Goal: Task Accomplishment & Management: Complete application form

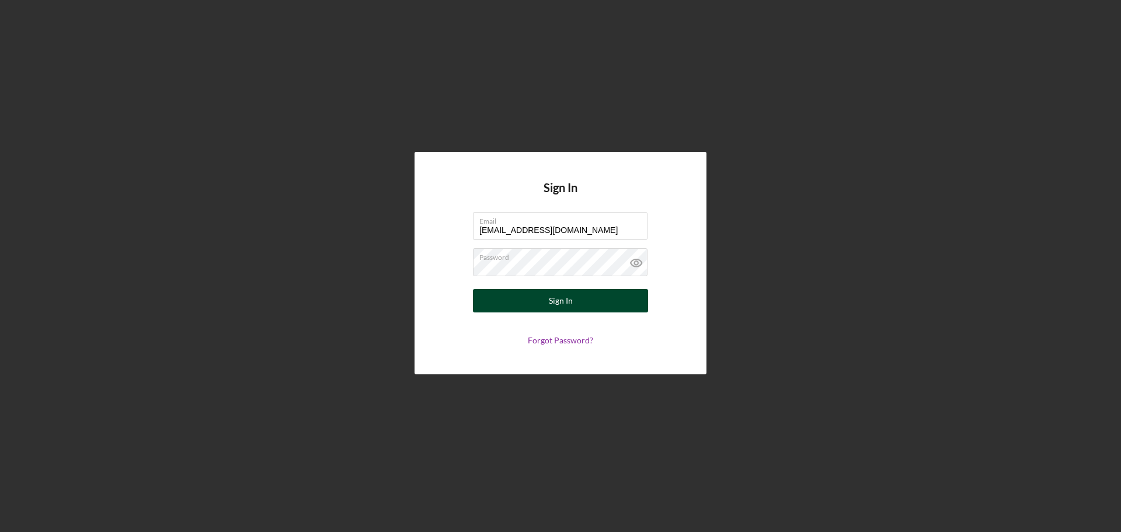
click at [581, 304] on button "Sign In" at bounding box center [560, 300] width 175 height 23
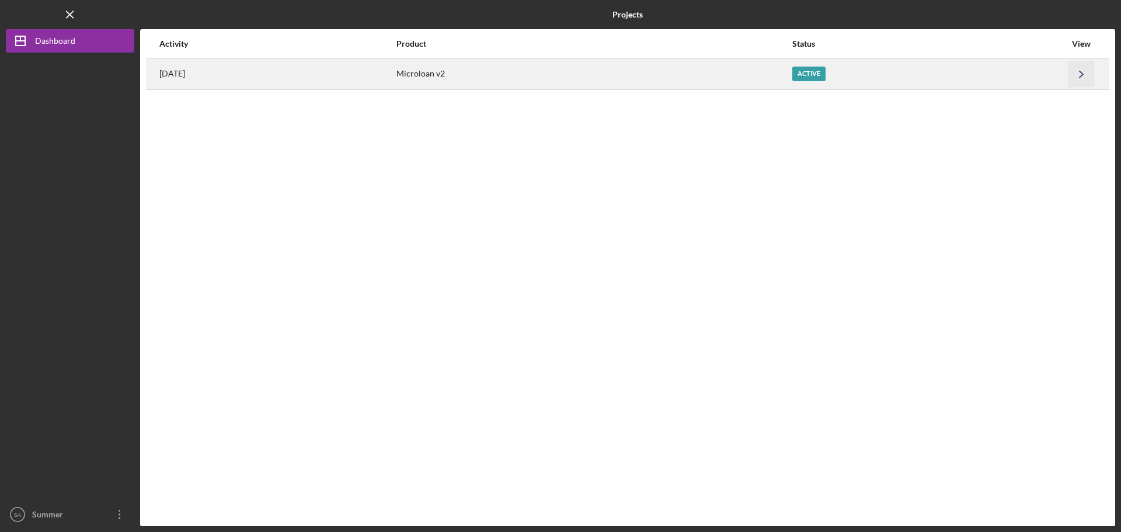
click at [1084, 81] on icon "Icon/Navigate" at bounding box center [1081, 74] width 26 height 26
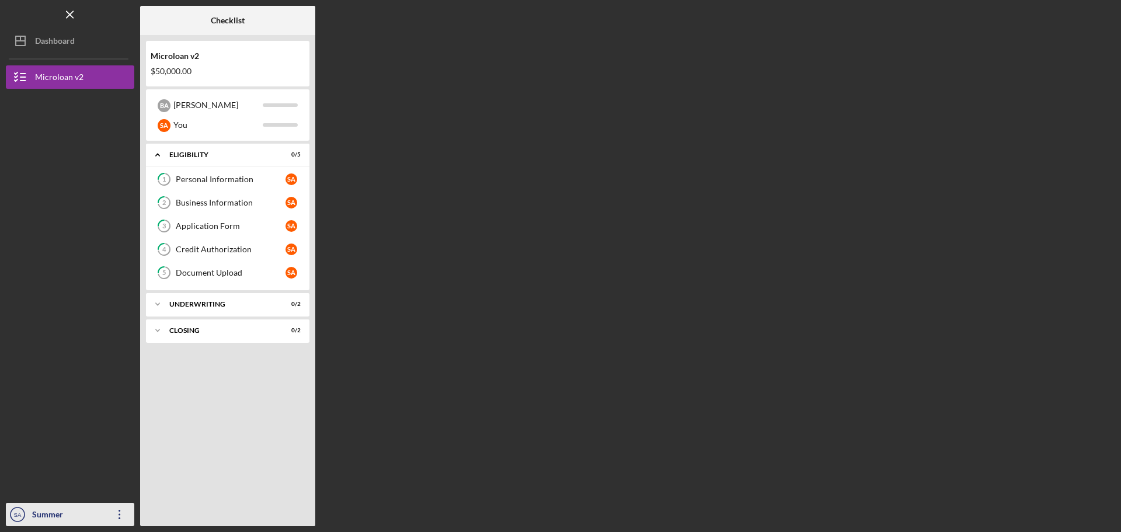
click at [123, 515] on icon "Icon/Overflow" at bounding box center [119, 514] width 29 height 29
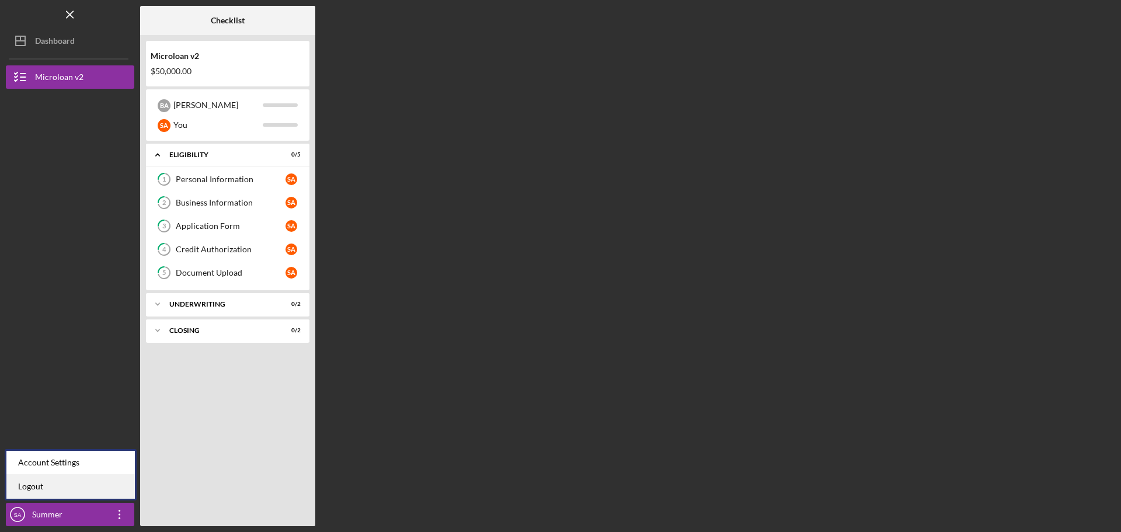
click at [69, 485] on link "Logout" at bounding box center [70, 487] width 128 height 24
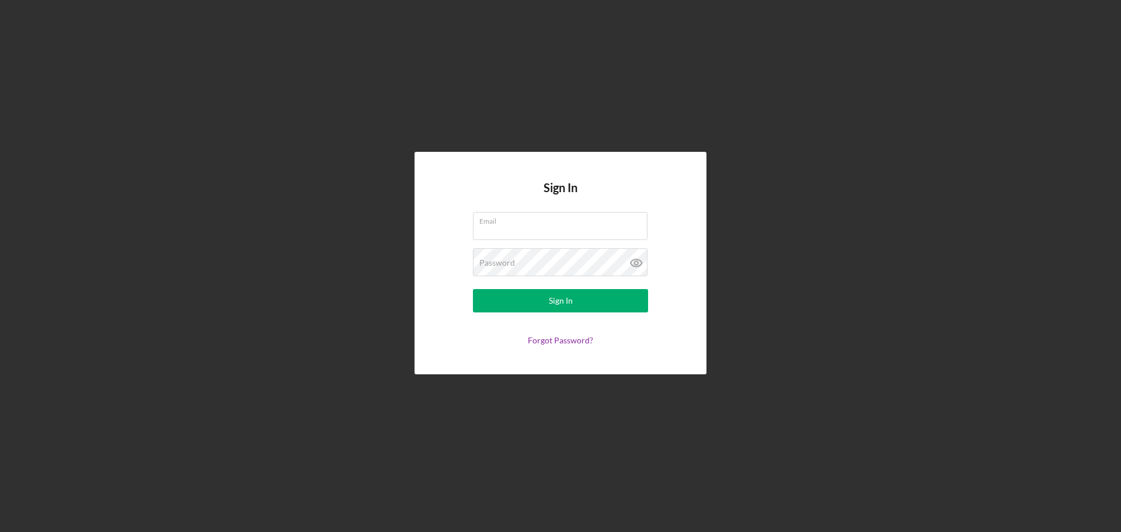
type input "[EMAIL_ADDRESS][DOMAIN_NAME]"
